Goal: Information Seeking & Learning: Learn about a topic

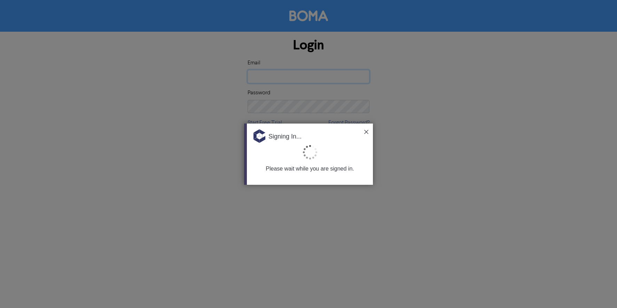
type input "[EMAIL_ADDRESS][DOMAIN_NAME]"
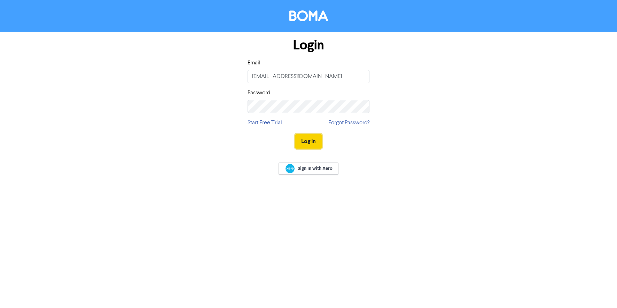
click at [307, 142] on button "Log In" at bounding box center [308, 141] width 26 height 15
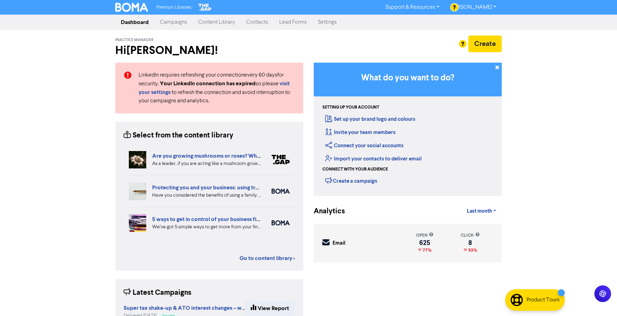
click at [178, 20] on link "Campaigns" at bounding box center [173, 22] width 38 height 14
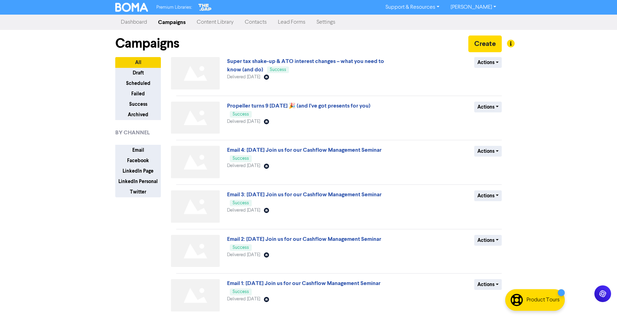
click at [219, 18] on link "Content Library" at bounding box center [215, 22] width 48 height 14
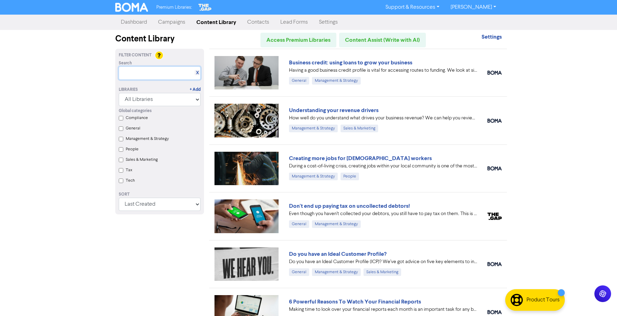
click at [149, 78] on input "text" at bounding box center [160, 72] width 82 height 13
paste input "Tax and Super Updates Impacting You and Your Business"
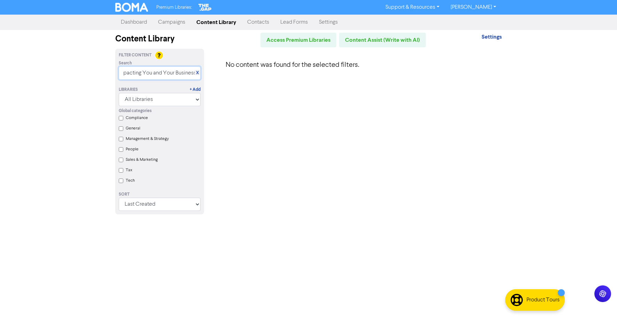
type input "Tax and Super Updates Impacting You and Your Business"
